Goal: Find specific page/section: Find specific page/section

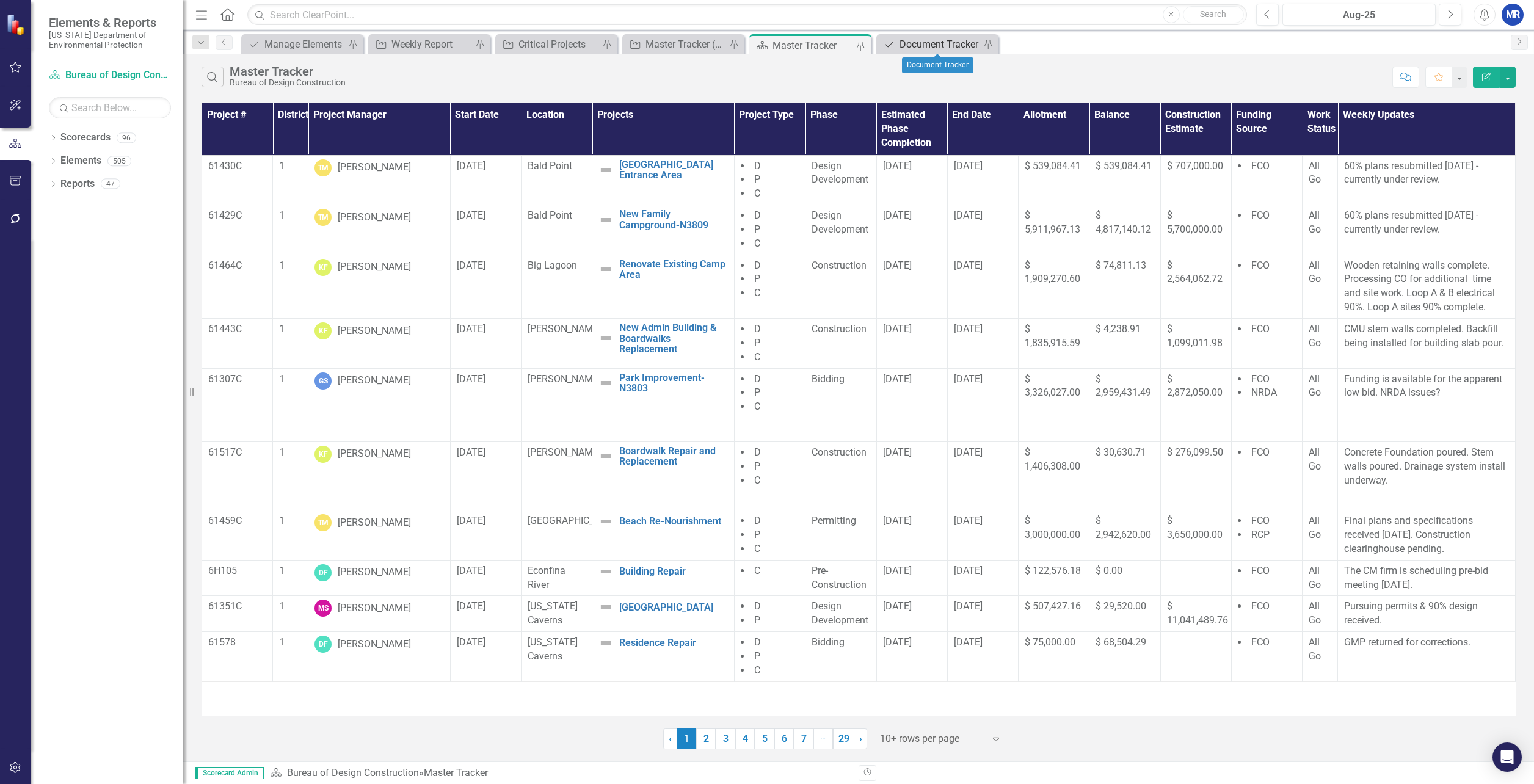
click at [905, 42] on div "Document Tracker" at bounding box center [940, 44] width 80 height 15
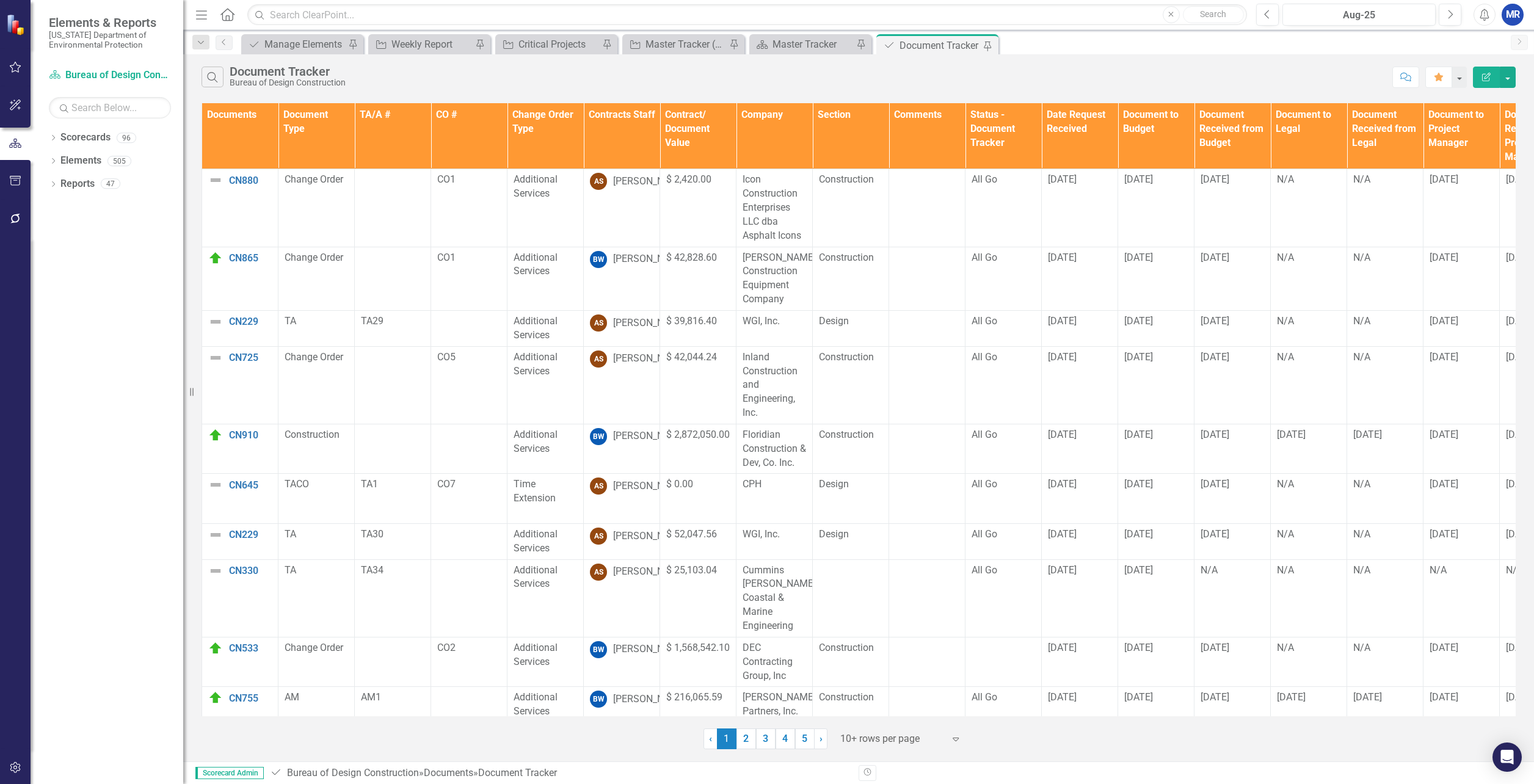
click at [823, 116] on th "Section" at bounding box center [851, 136] width 77 height 66
click at [823, 116] on th "Section Sort Ascending" at bounding box center [851, 136] width 77 height 66
drag, startPoint x: 823, startPoint y: 116, endPoint x: 854, endPoint y: 122, distance: 31.6
click at [854, 122] on th "Section Sort Descending" at bounding box center [851, 136] width 77 height 66
click at [854, 122] on th "Section" at bounding box center [851, 136] width 77 height 66
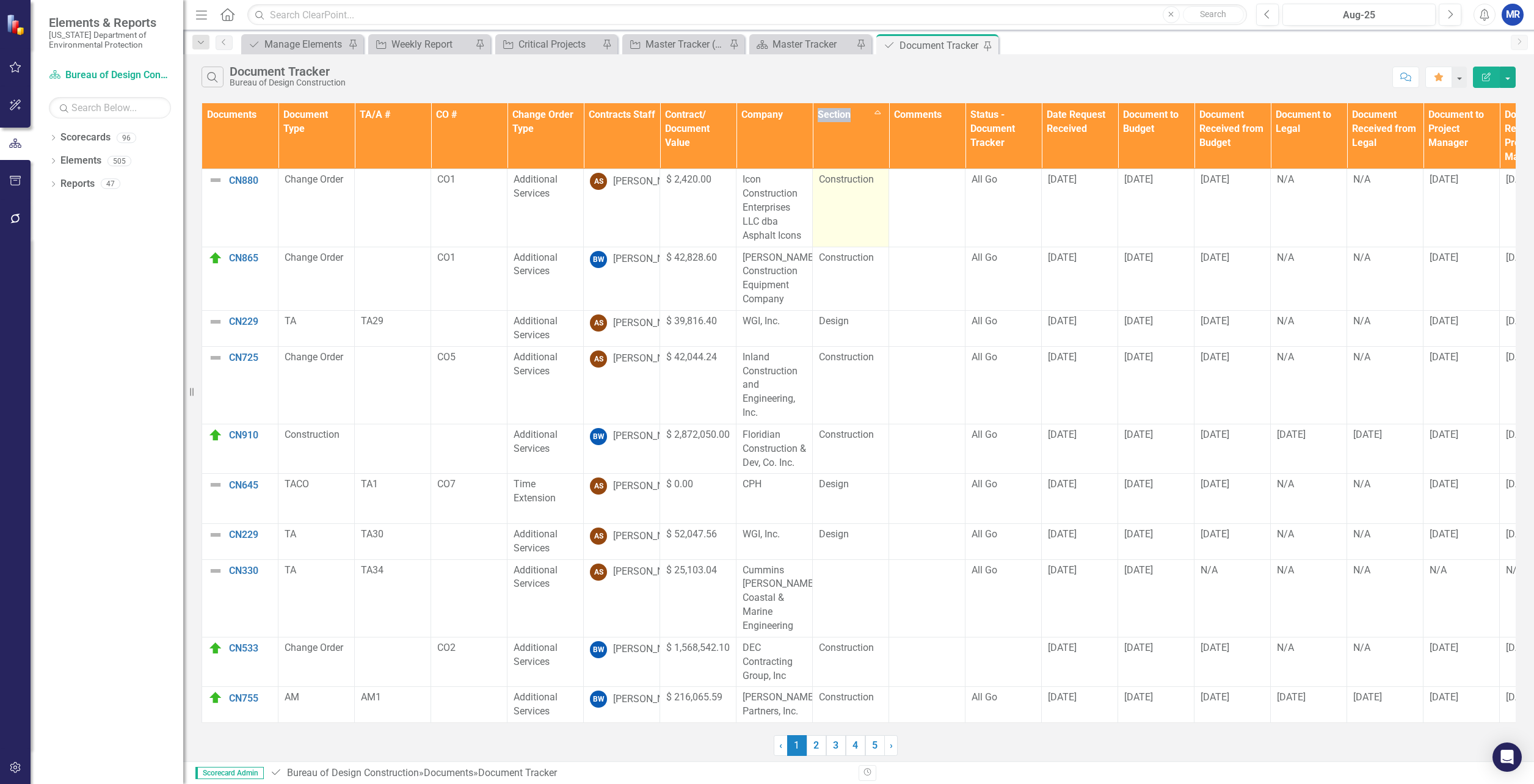
drag, startPoint x: 854, startPoint y: 122, endPoint x: 839, endPoint y: 192, distance: 71.6
click at [839, 192] on td "Construction" at bounding box center [851, 207] width 77 height 77
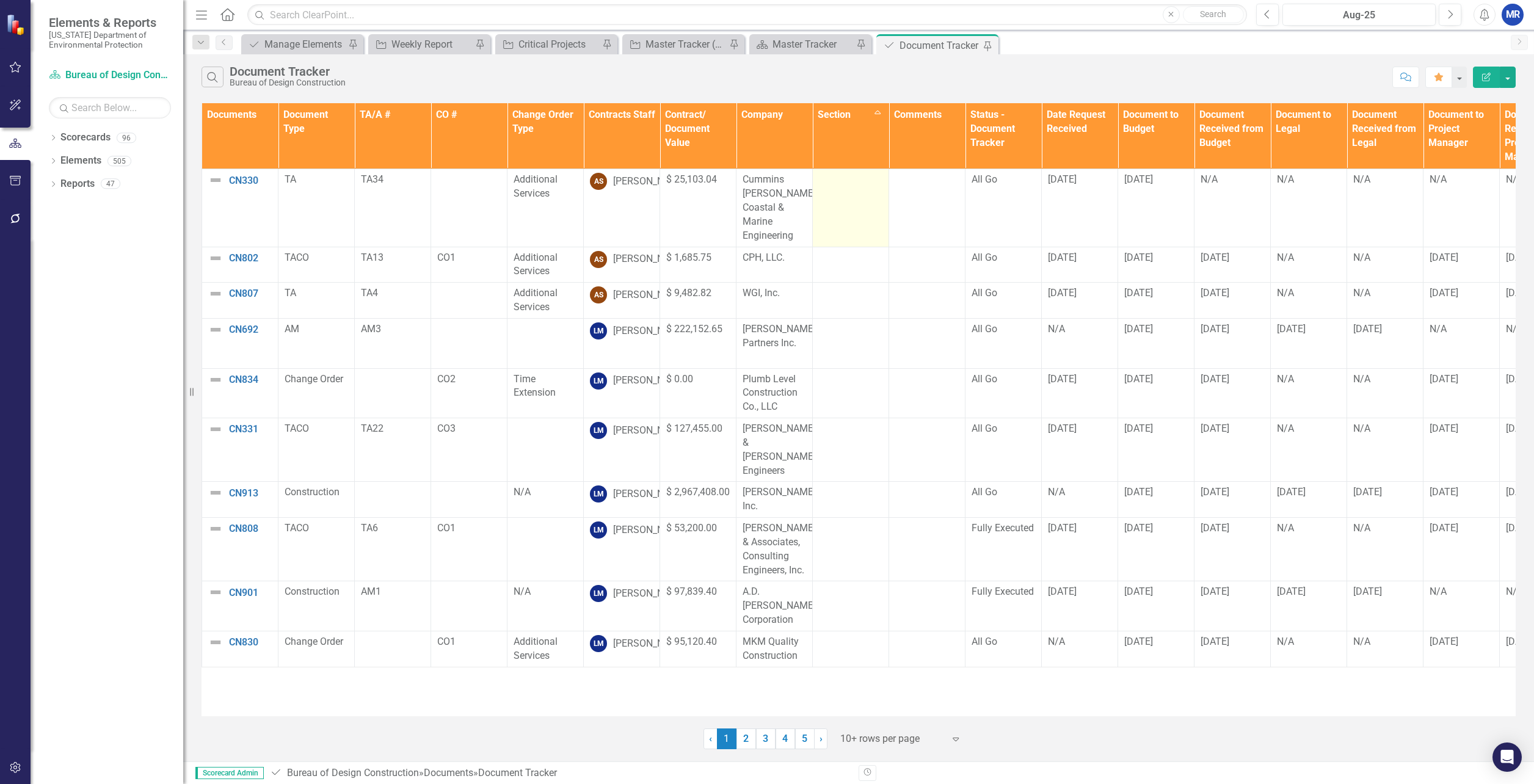
click at [847, 195] on td at bounding box center [851, 207] width 77 height 77
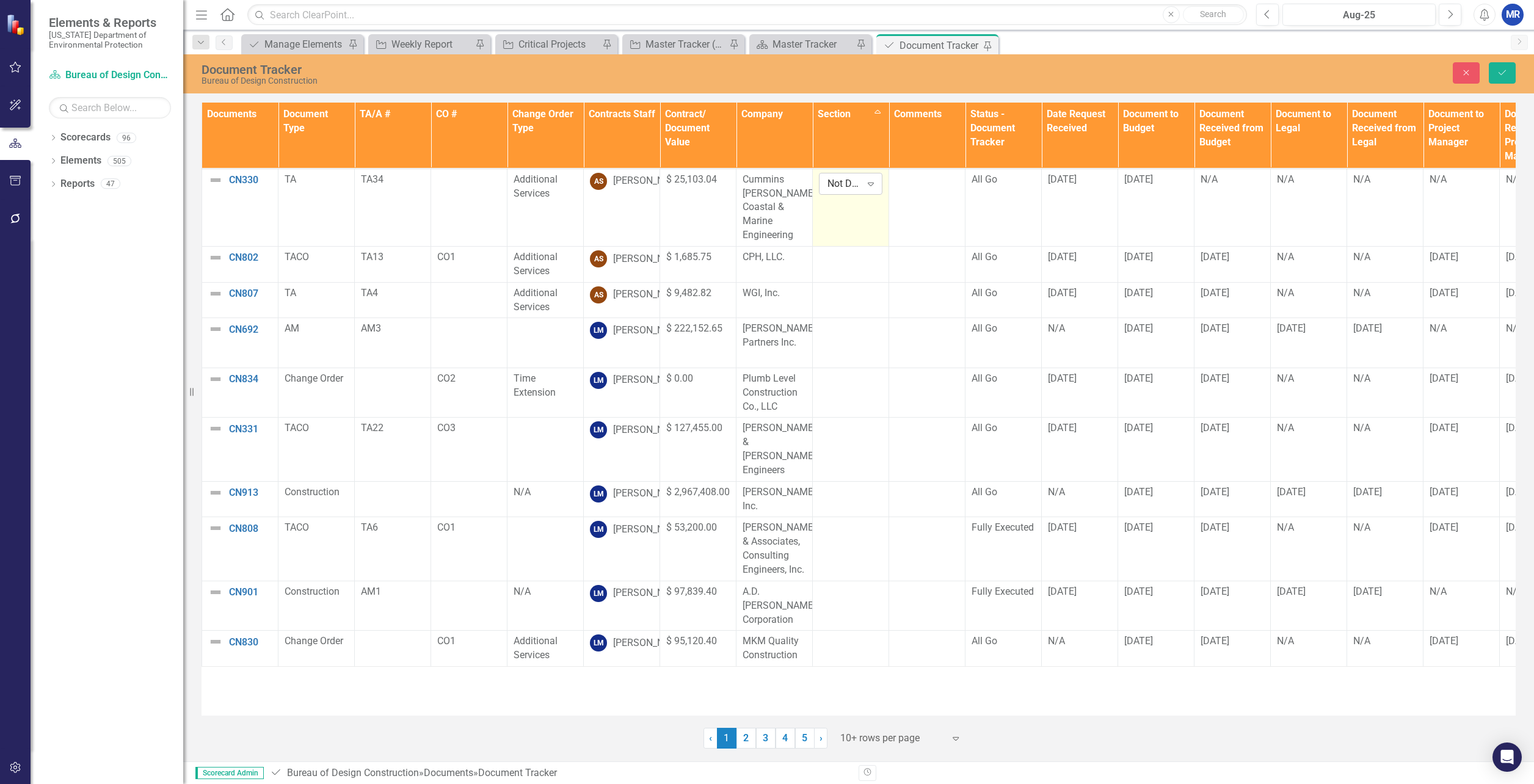
click at [847, 185] on div "Not Defined" at bounding box center [844, 184] width 33 height 14
click at [849, 153] on th "Section Sort Ascending" at bounding box center [851, 135] width 77 height 66
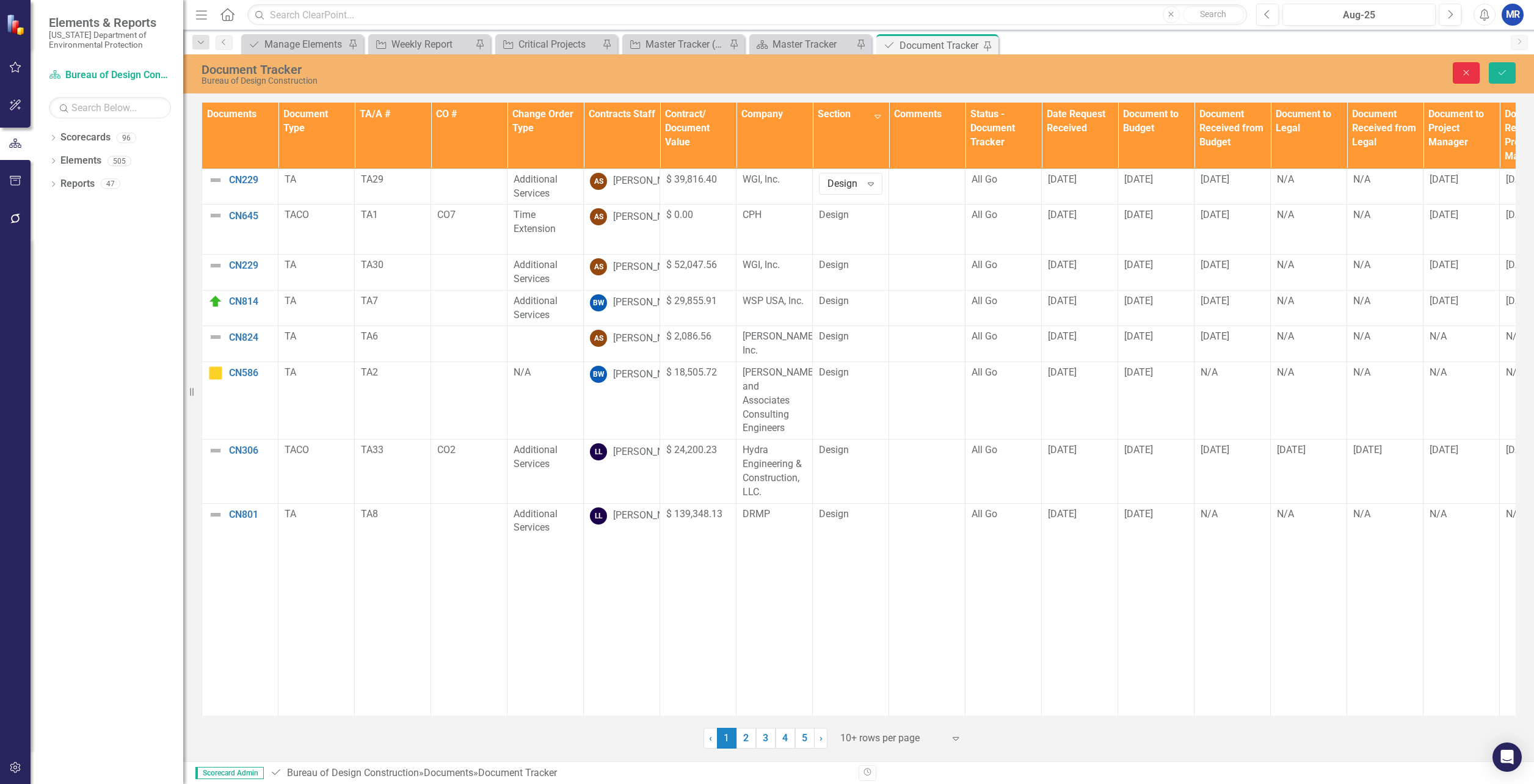
click at [1467, 76] on button "Close" at bounding box center [1466, 73] width 27 height 21
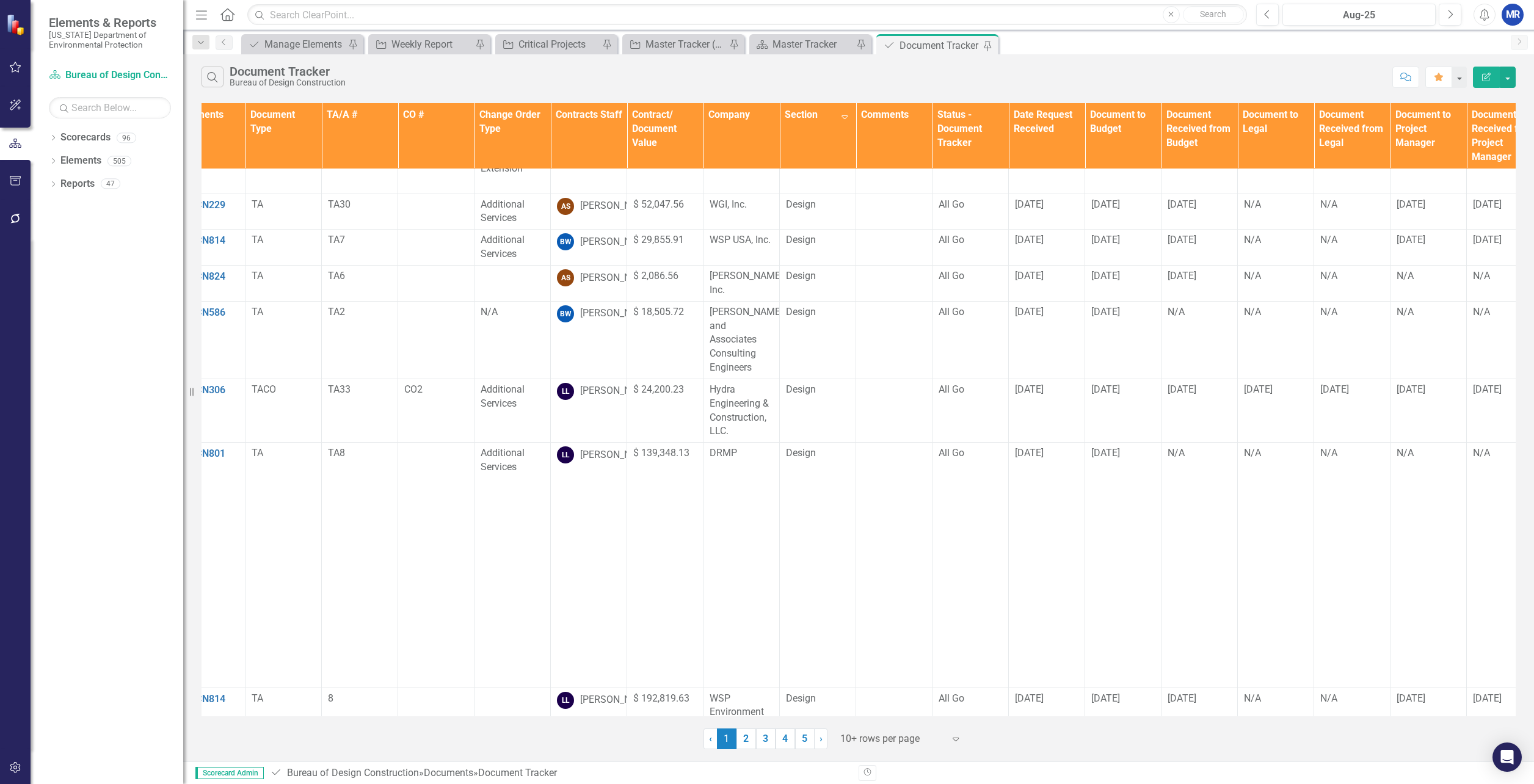
scroll to position [61, 0]
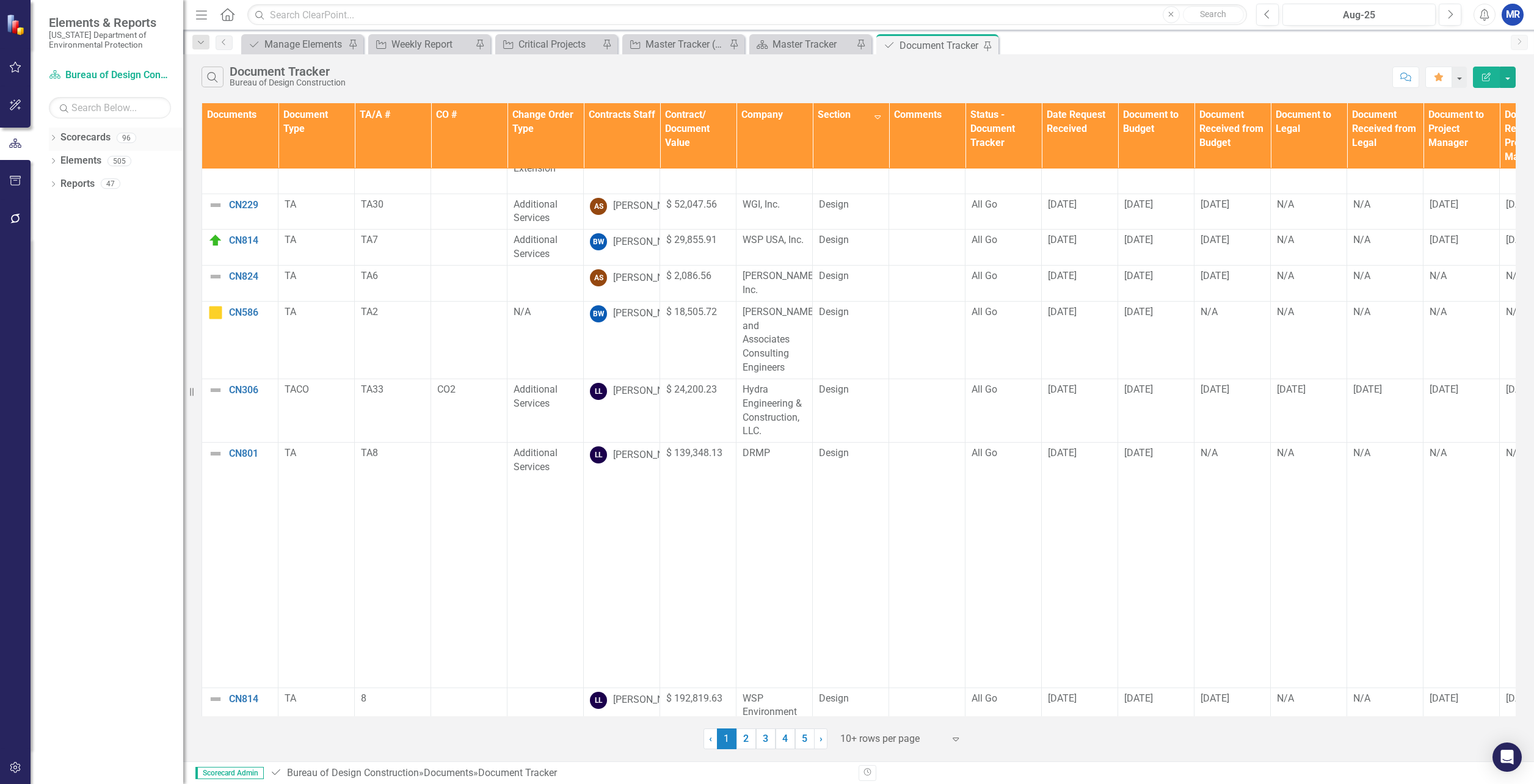
click at [55, 139] on icon "Dropdown" at bounding box center [53, 139] width 9 height 7
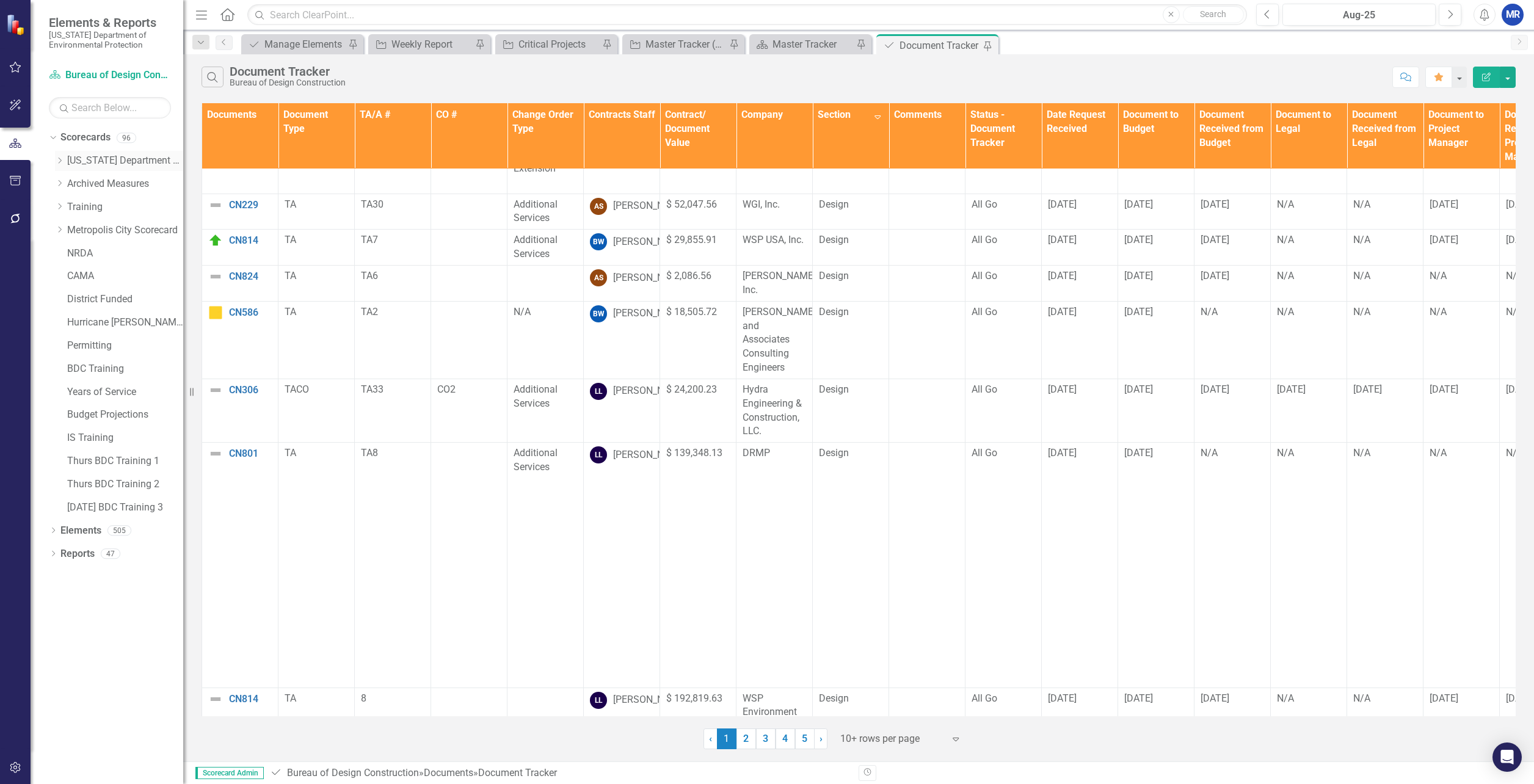
click at [61, 161] on icon at bounding box center [59, 161] width 3 height 6
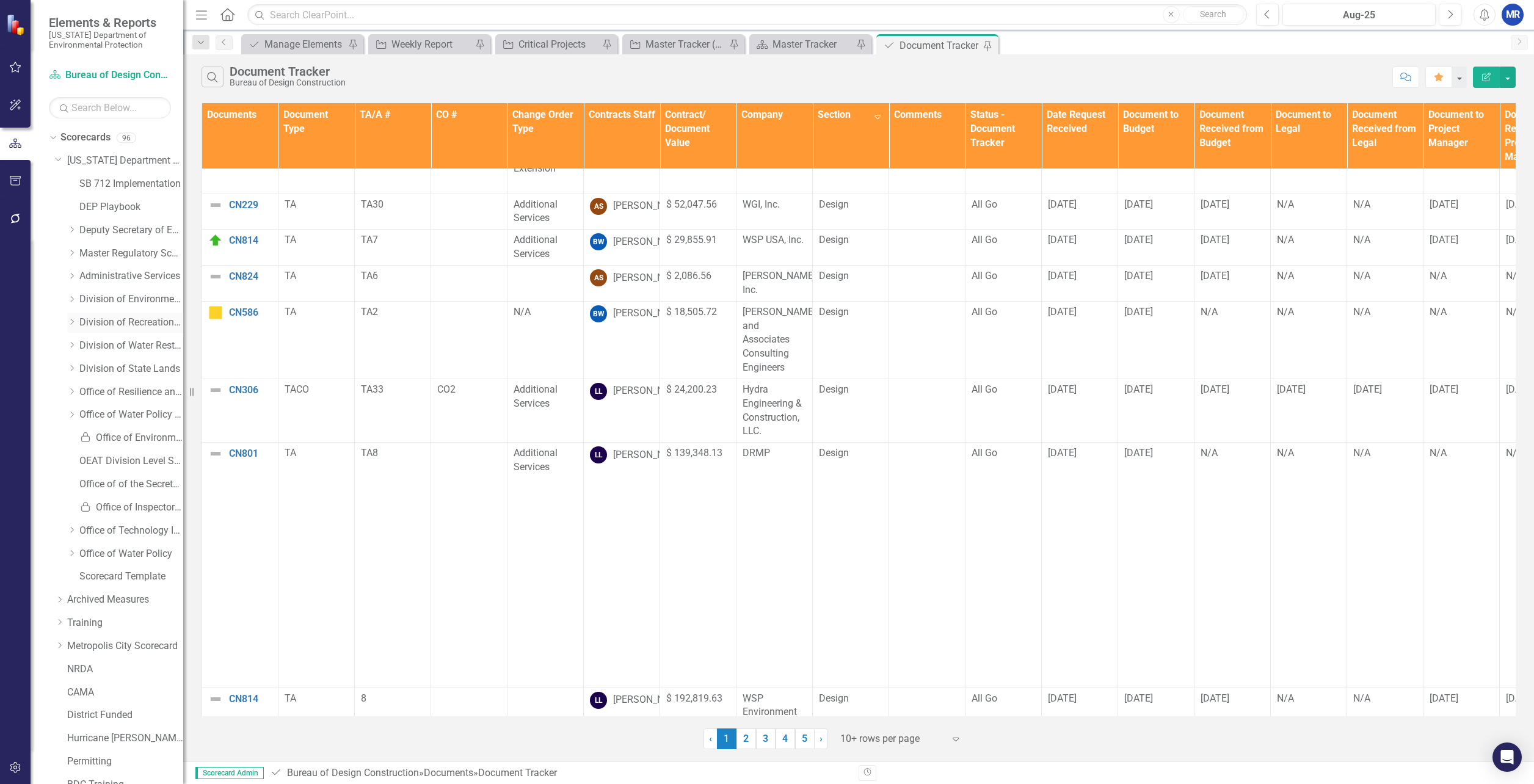
click at [72, 320] on icon at bounding box center [72, 322] width 3 height 6
click at [106, 372] on link "Completed Projects - Bureau of Design Construction" at bounding box center [138, 369] width 92 height 14
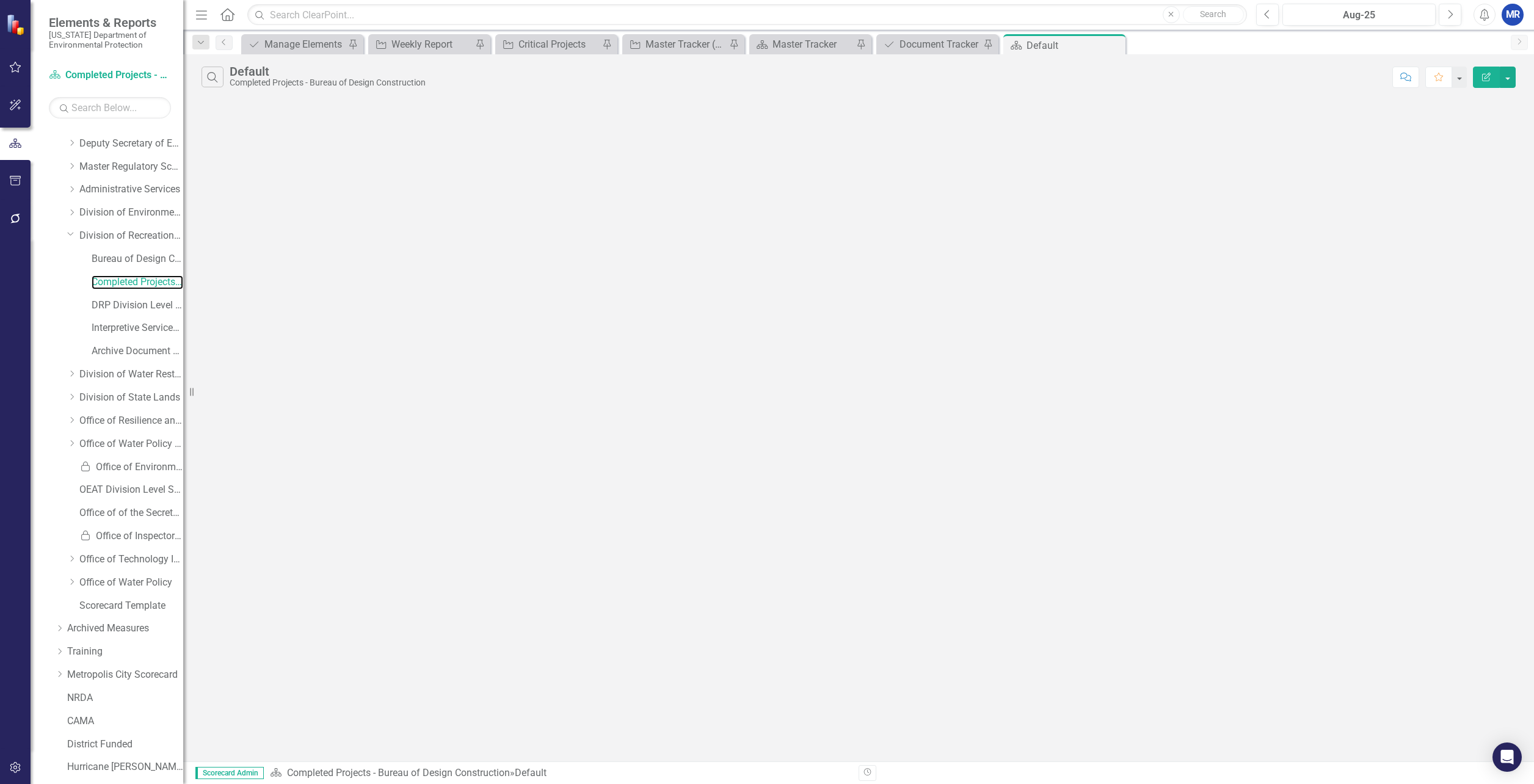
scroll to position [70, 0]
click at [68, 250] on icon at bounding box center [71, 250] width 6 height 3
click at [55, 747] on icon "Dropdown" at bounding box center [53, 749] width 9 height 7
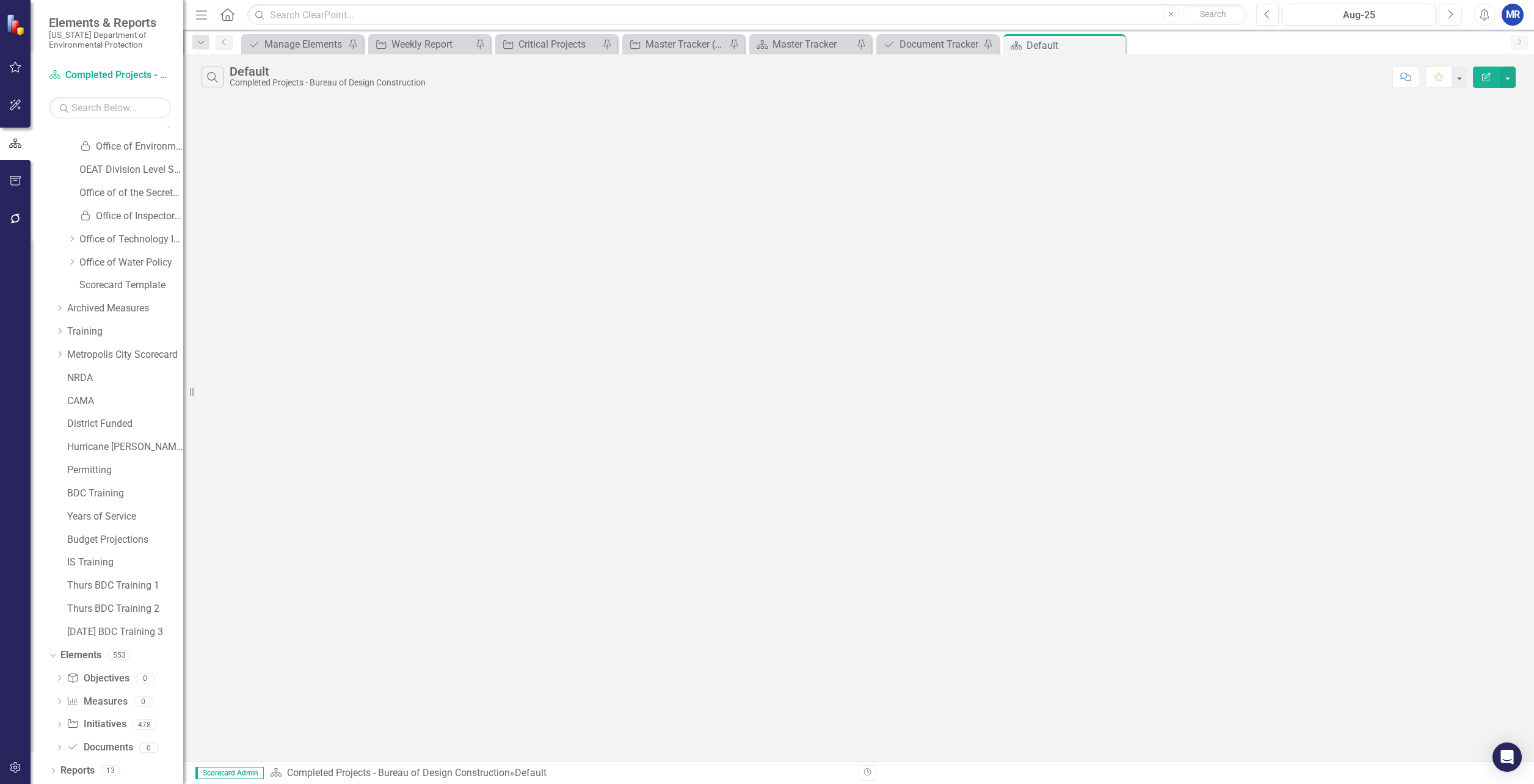
scroll to position [292, 0]
click at [53, 769] on icon "Dropdown" at bounding box center [53, 772] width 9 height 7
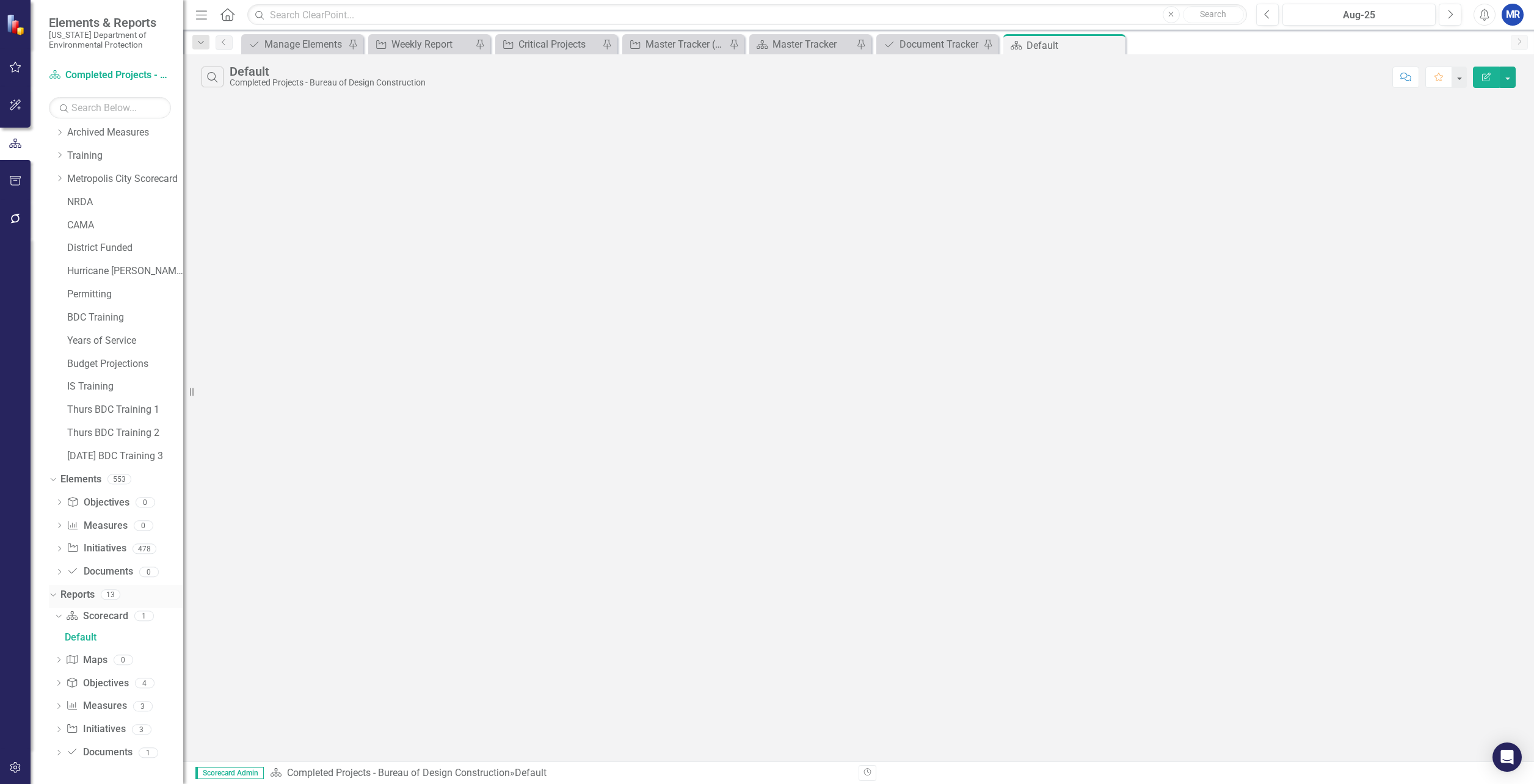
click at [51, 597] on icon "Dropdown" at bounding box center [51, 594] width 7 height 9
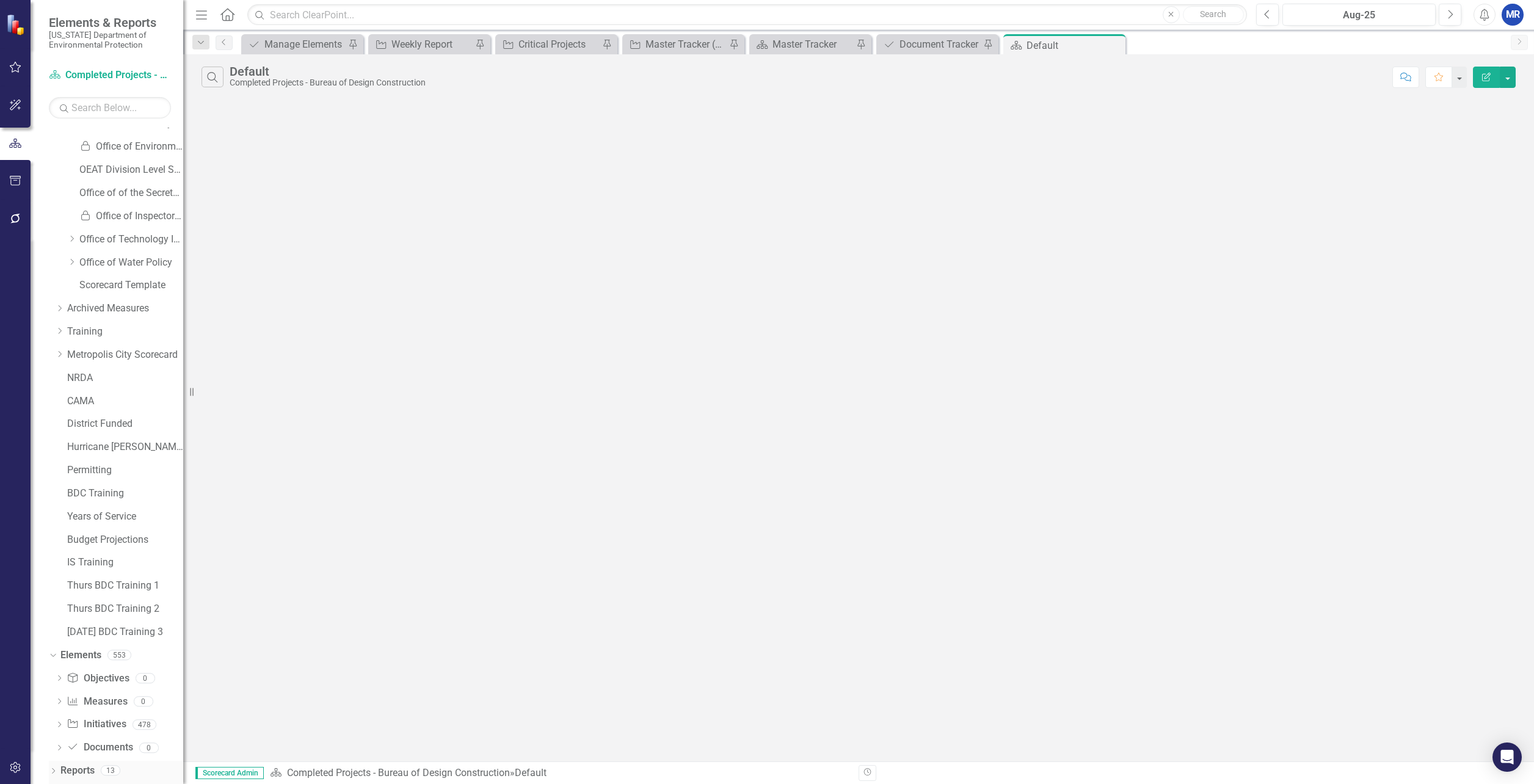
scroll to position [292, 0]
click at [53, 651] on icon "Dropdown" at bounding box center [51, 654] width 7 height 9
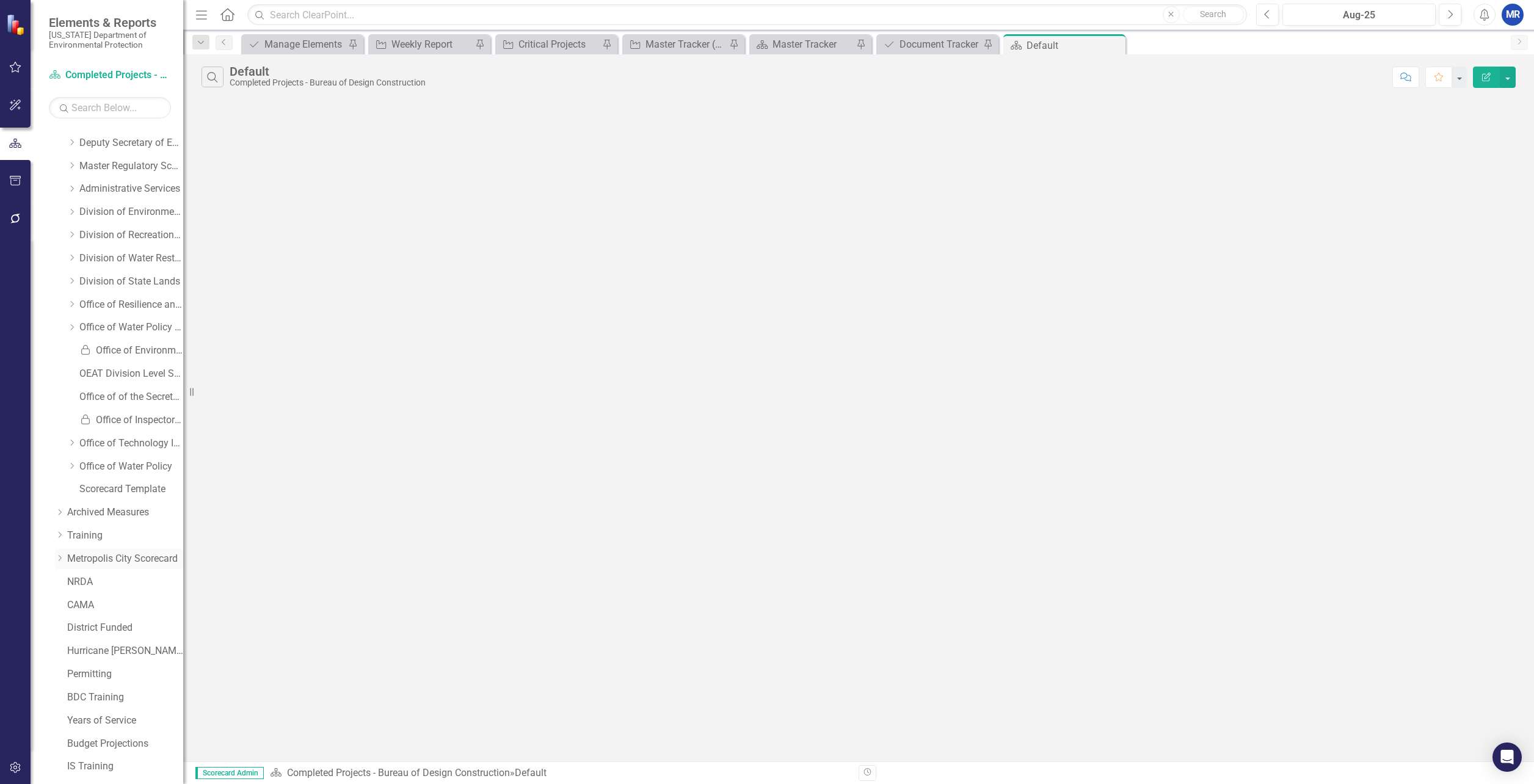
scroll to position [0, 0]
click at [55, 136] on icon "Dropdown" at bounding box center [51, 137] width 7 height 9
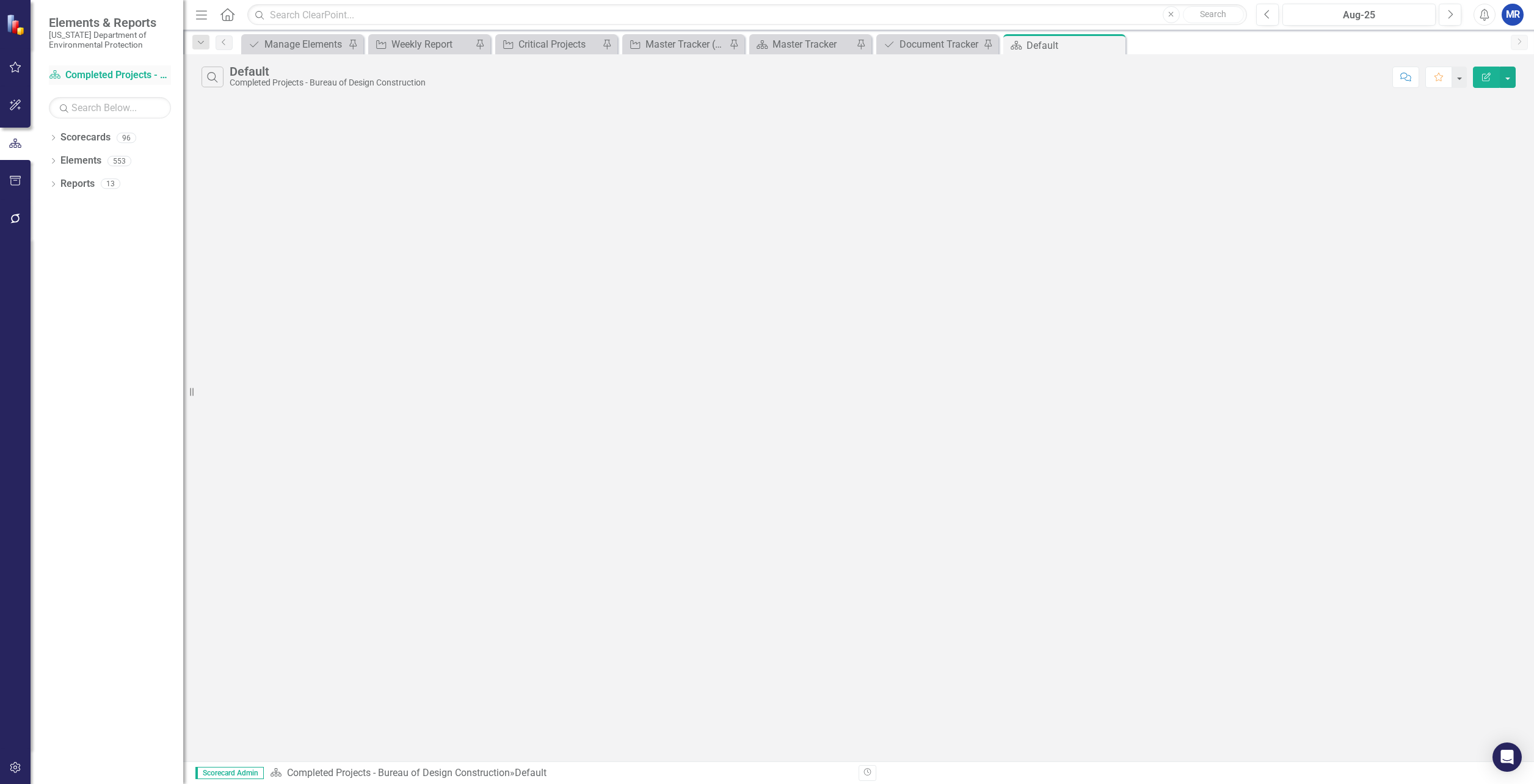
click at [89, 70] on link "Scorecard Completed Projects - Bureau of Design Construction" at bounding box center [110, 76] width 122 height 14
click at [938, 47] on div "Document Tracker" at bounding box center [940, 44] width 80 height 15
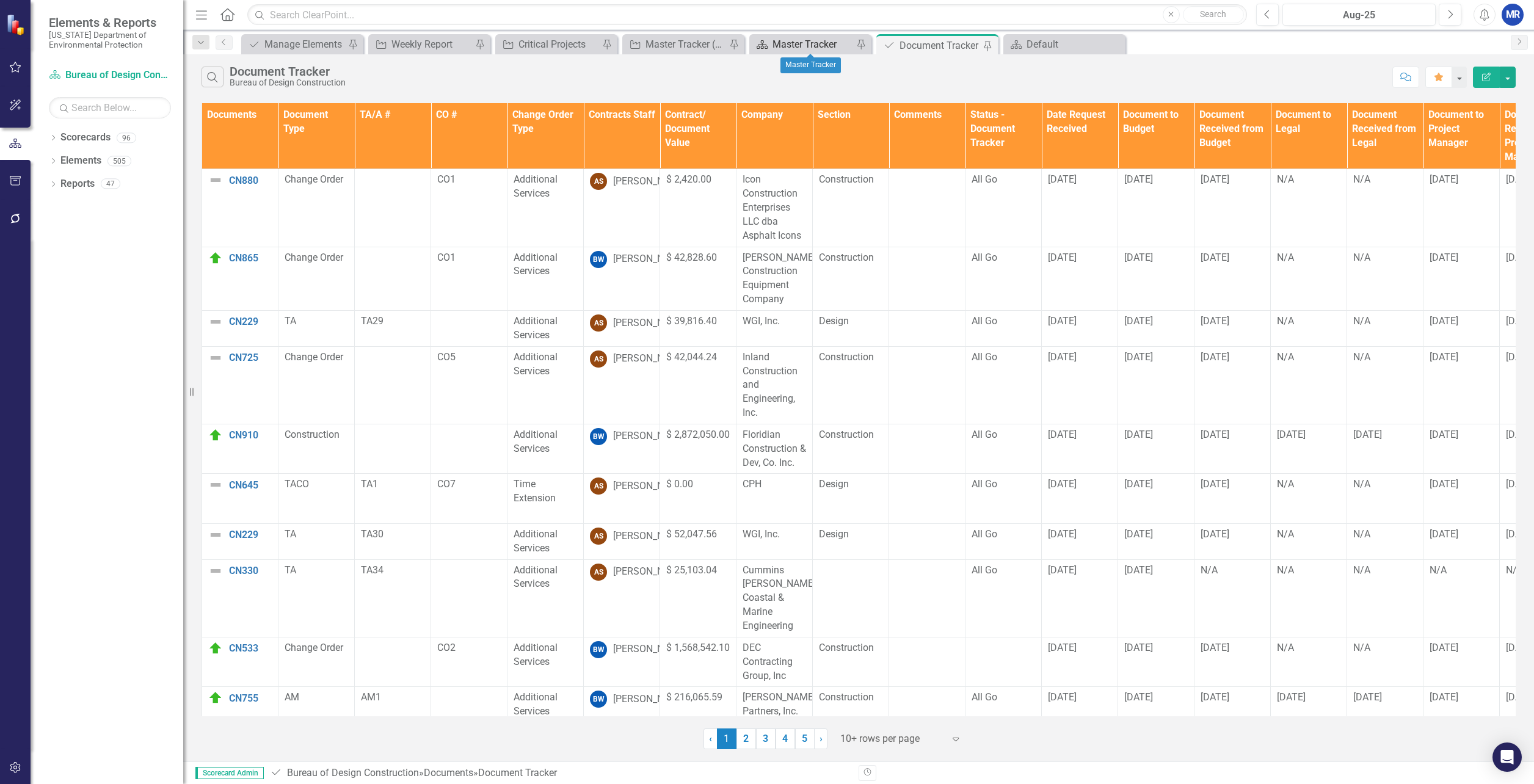
click at [791, 45] on div "Master Tracker" at bounding box center [813, 44] width 80 height 15
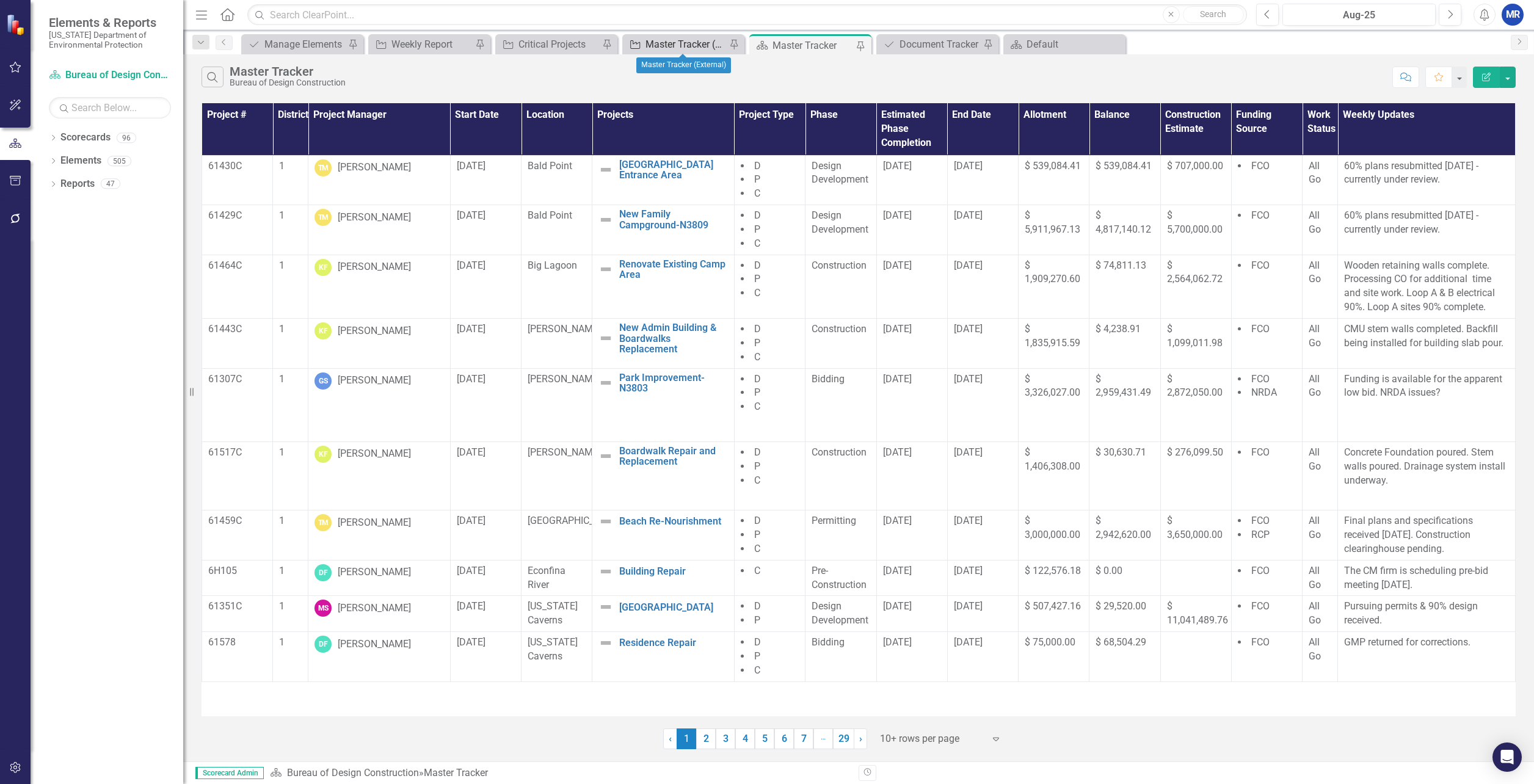
click at [664, 40] on div "Master Tracker (External)" at bounding box center [686, 44] width 80 height 15
click at [1043, 47] on div "Default" at bounding box center [1066, 44] width 80 height 15
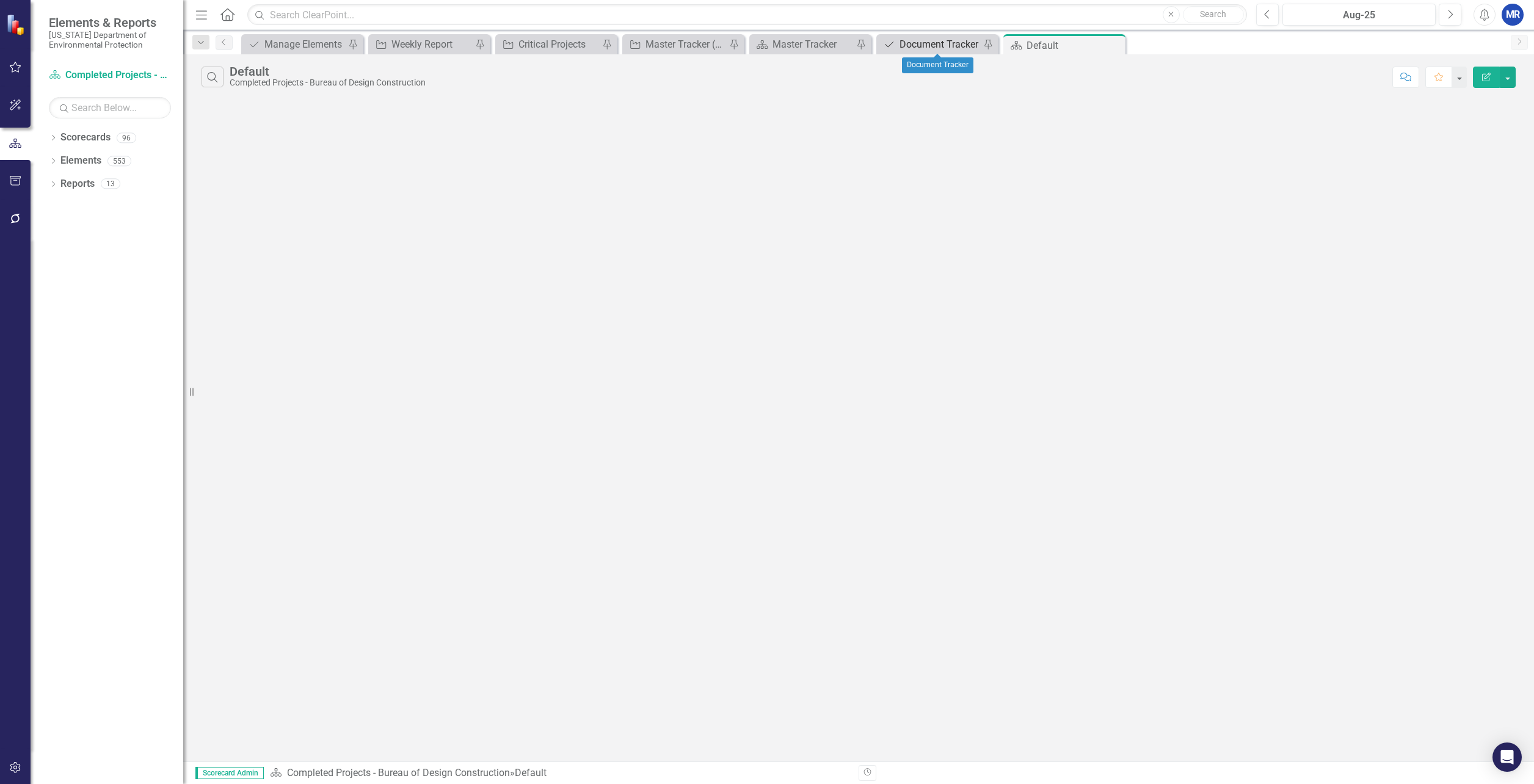
click at [933, 45] on div "Document Tracker" at bounding box center [940, 44] width 80 height 15
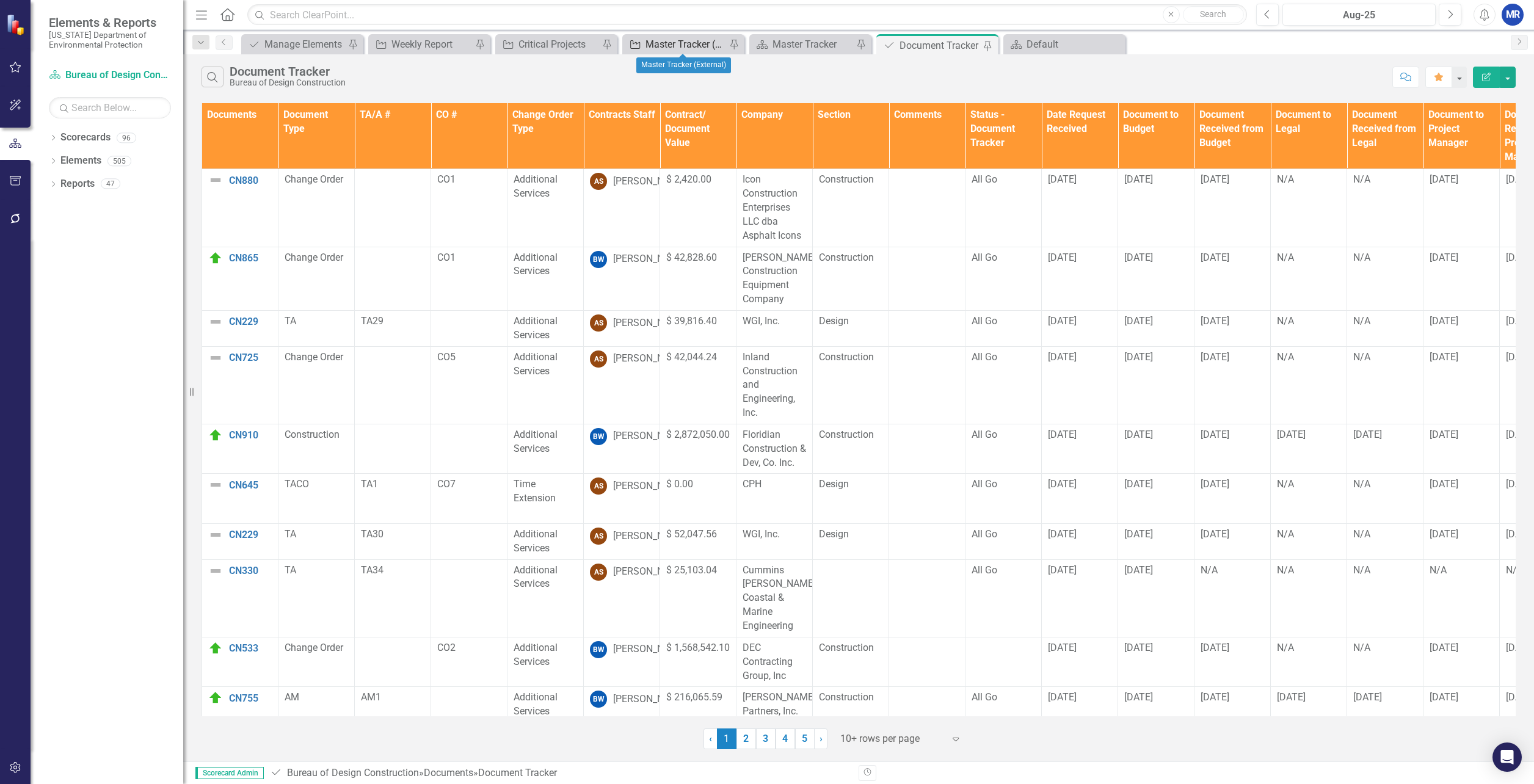
click at [703, 40] on div "Master Tracker (External)" at bounding box center [686, 44] width 80 height 15
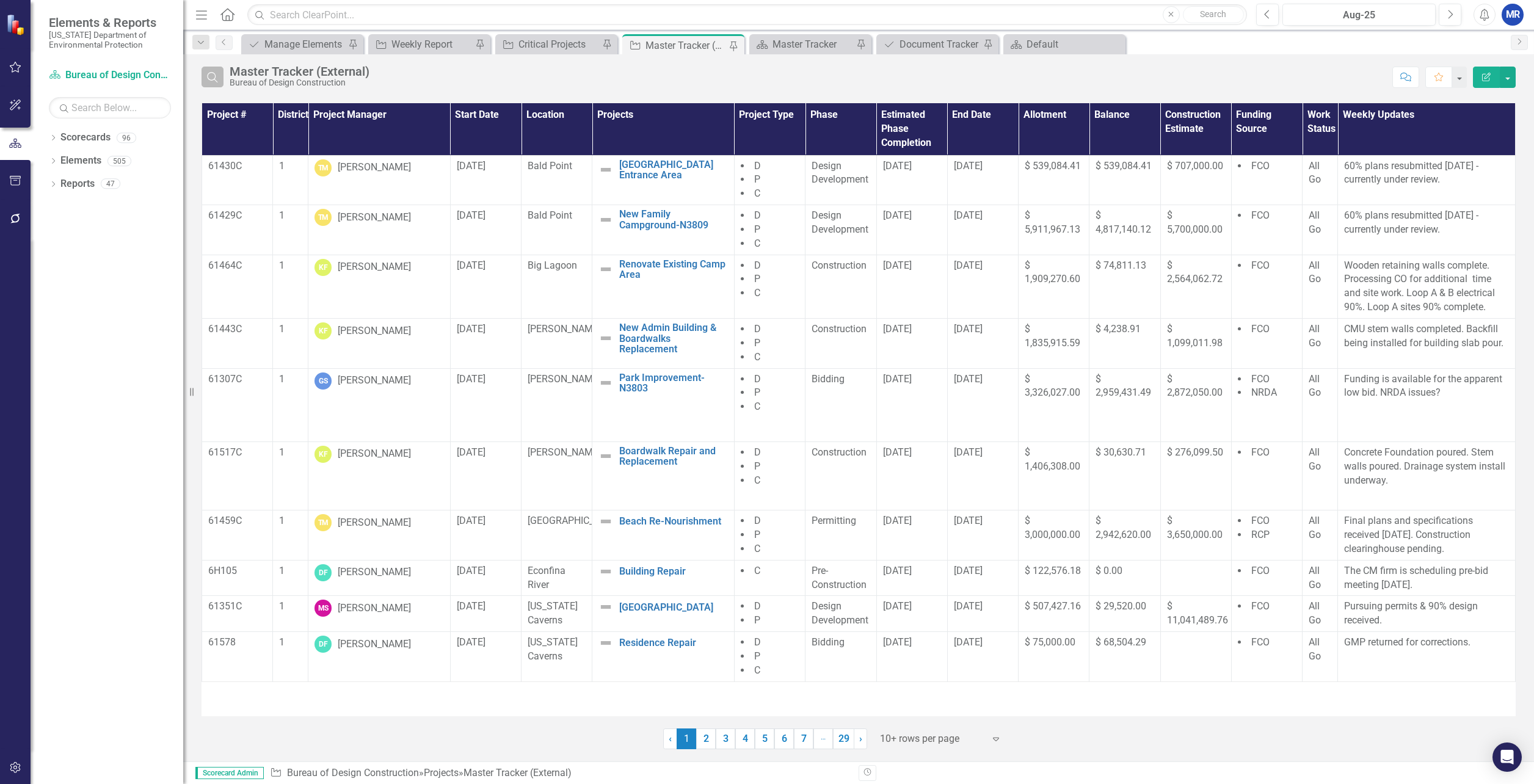
click at [212, 76] on icon "Search" at bounding box center [212, 76] width 13 height 11
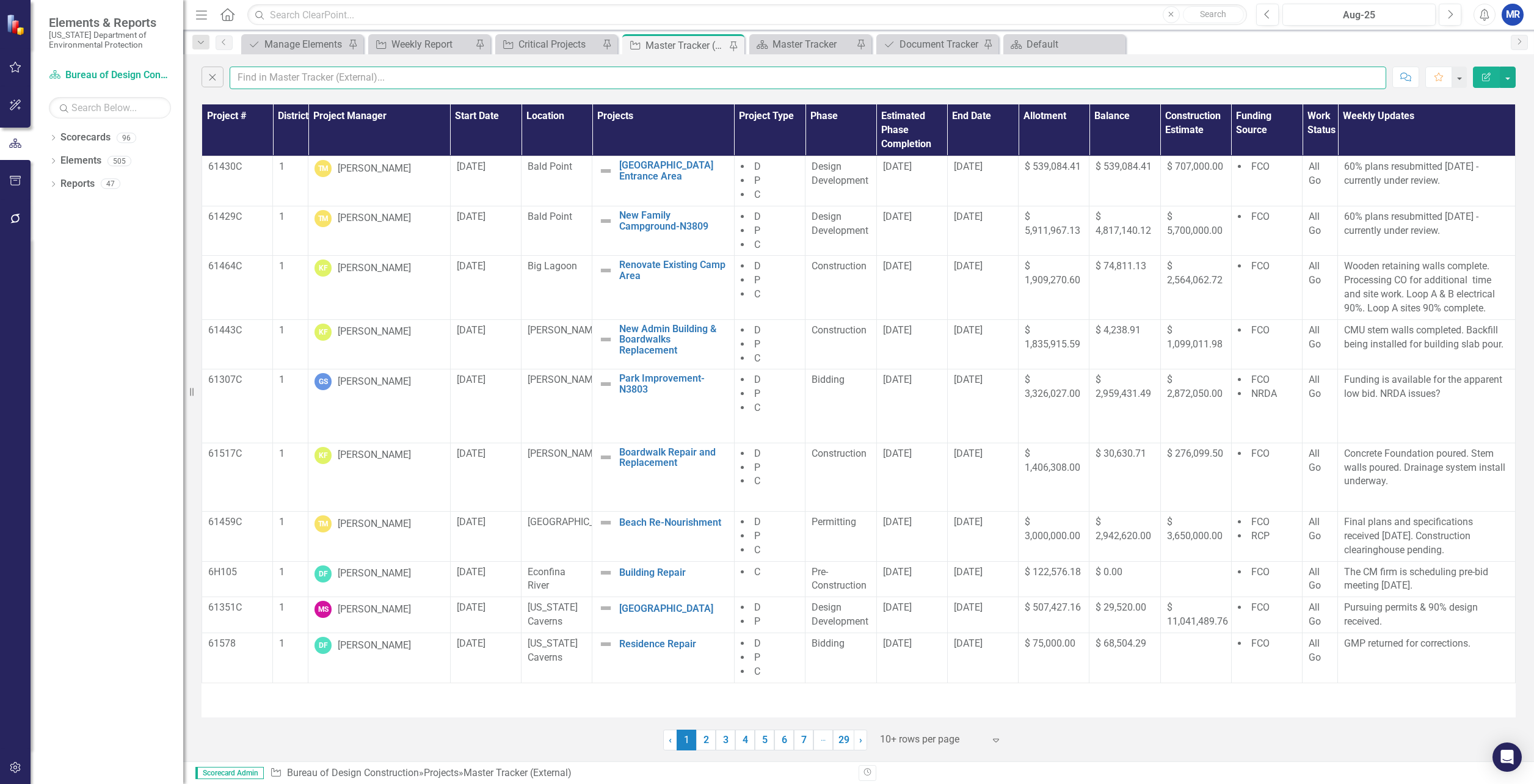
click at [267, 74] on input "text" at bounding box center [807, 78] width 1156 height 23
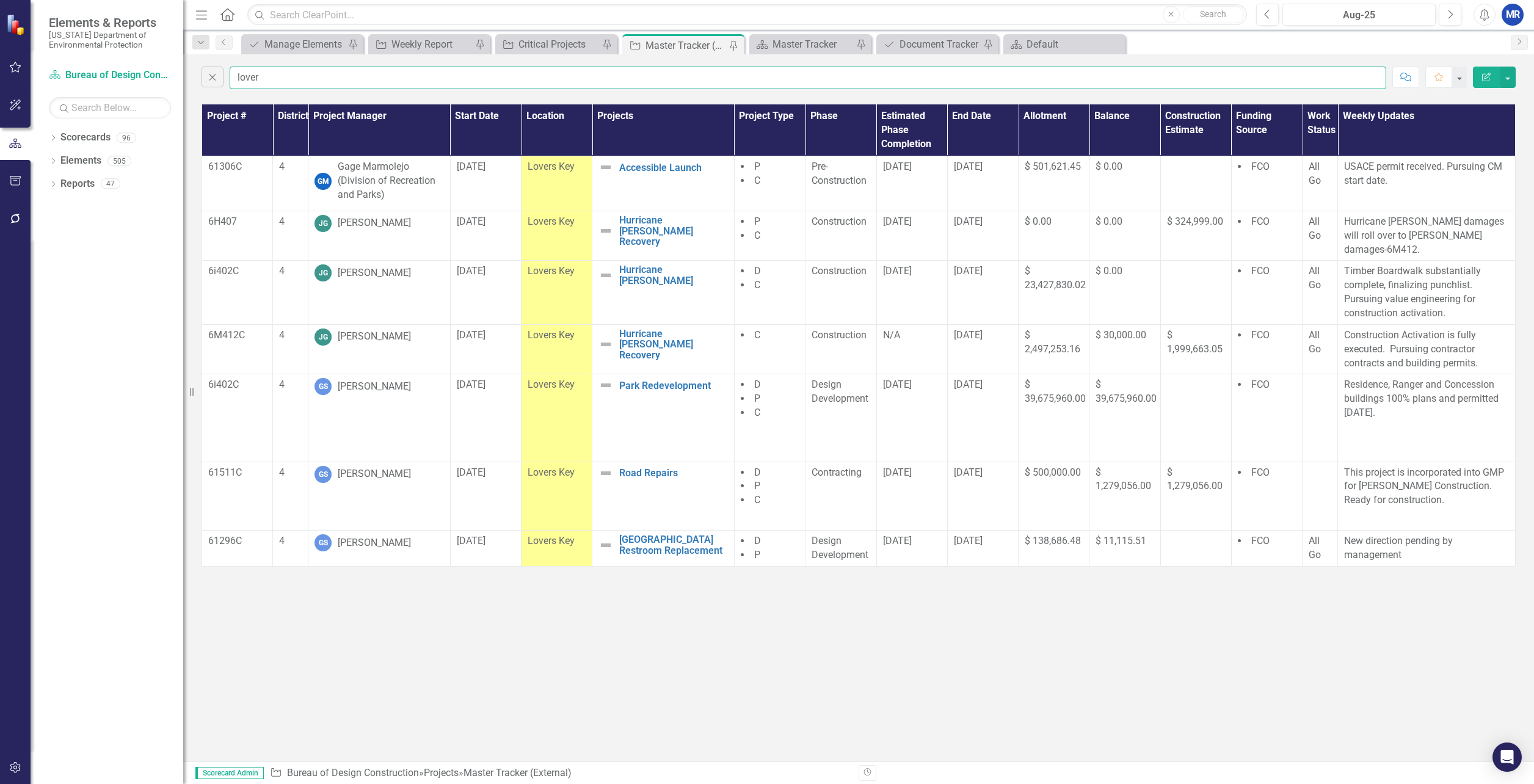
type input "lover"
